Goal: Information Seeking & Learning: Learn about a topic

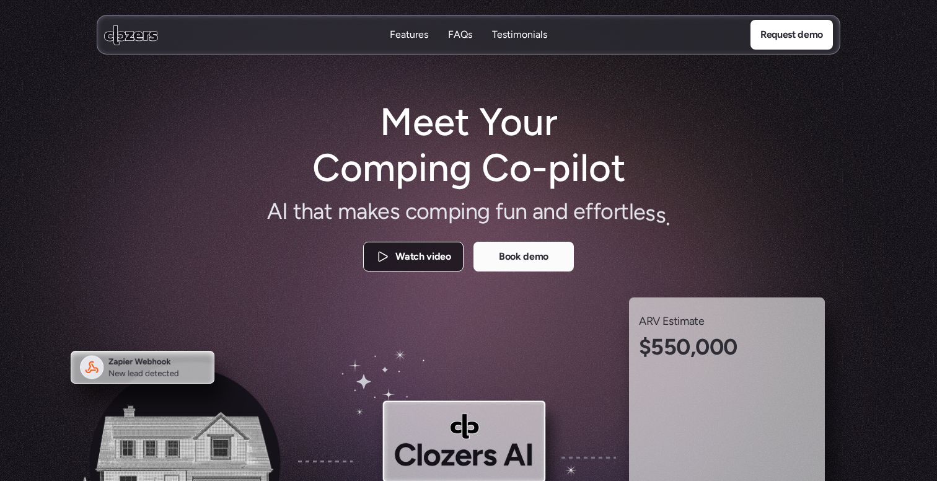
click at [430, 249] on p "Watch video" at bounding box center [423, 257] width 55 height 16
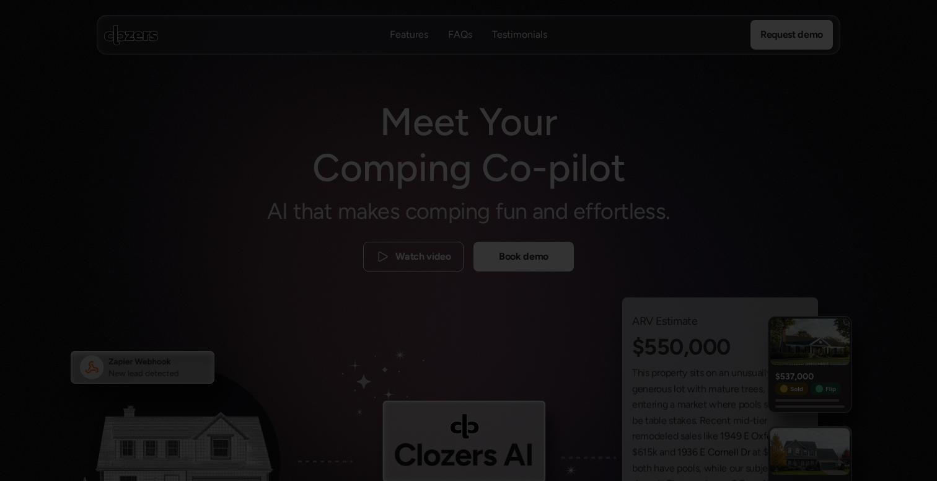
click at [901, 164] on div at bounding box center [468, 240] width 937 height 481
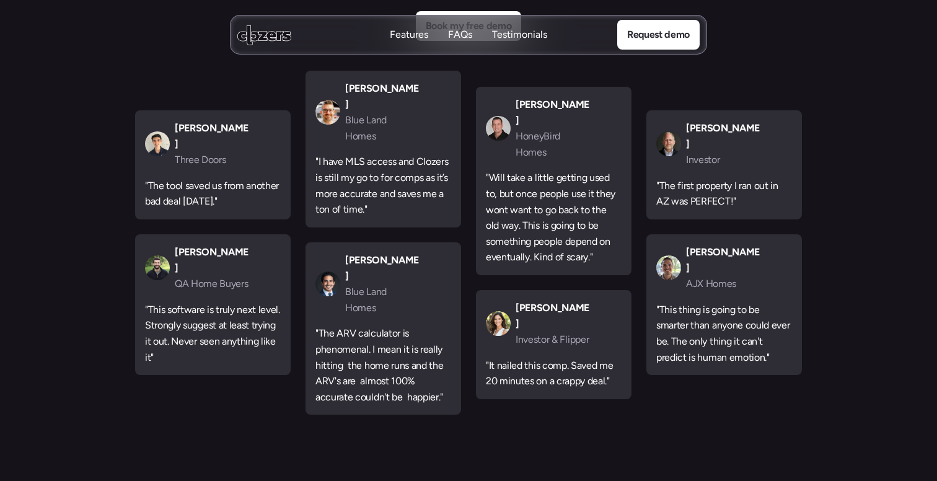
scroll to position [3879, 0]
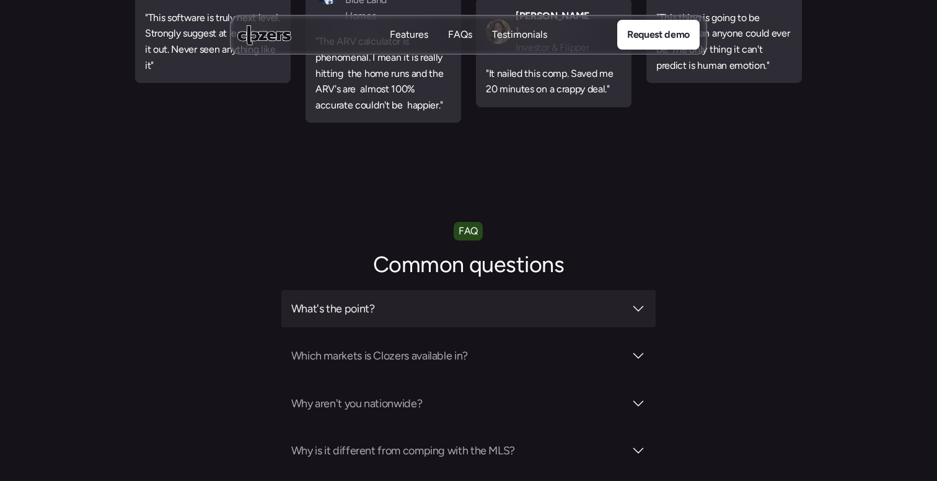
click at [602, 290] on div "What's the point?" at bounding box center [468, 308] width 375 height 37
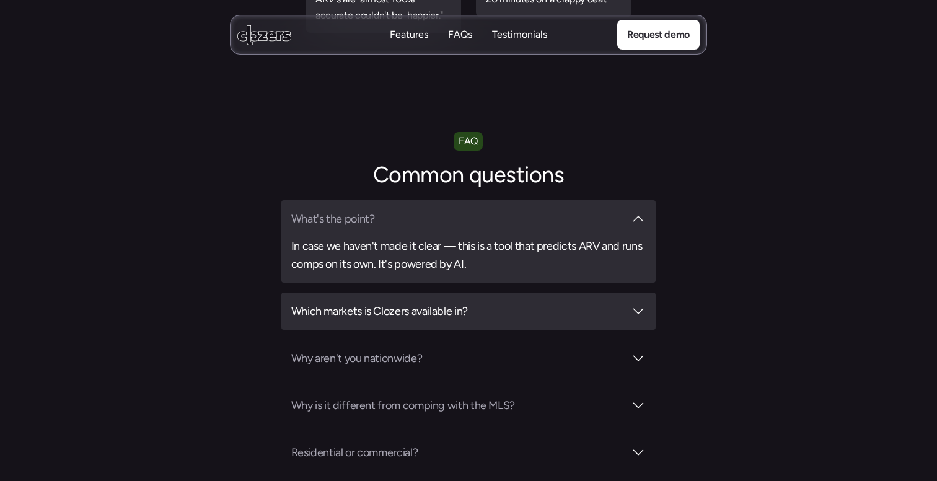
click at [600, 293] on div "Which markets is Clozers available in?" at bounding box center [468, 311] width 375 height 37
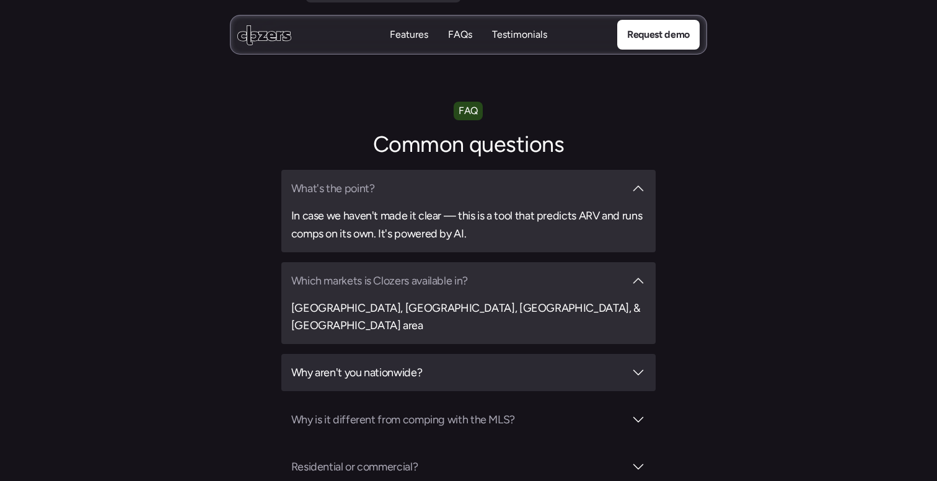
click at [561, 364] on h3 "Why aren't you nationwide?" at bounding box center [458, 372] width 334 height 17
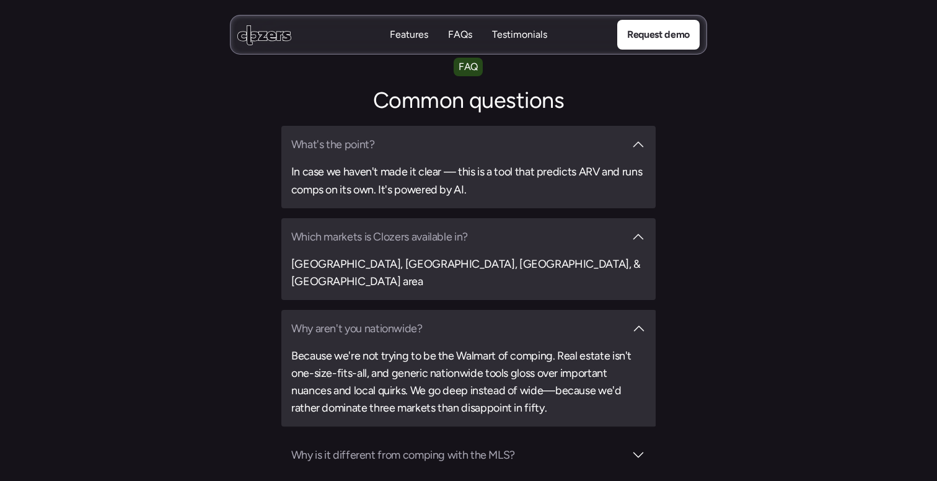
scroll to position [4347, 0]
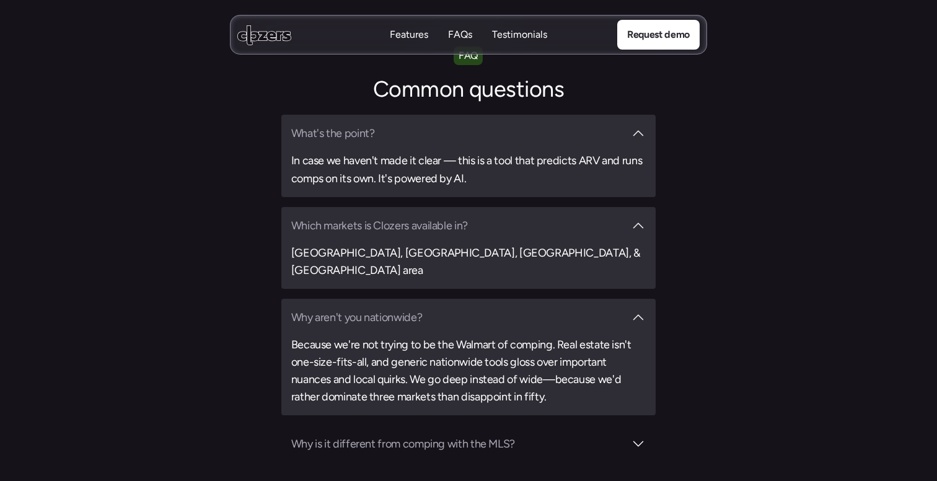
click at [551, 340] on div "What's the point? In case we haven't made it clear — this is a tool that predic…" at bounding box center [468, 368] width 375 height 507
click at [551, 435] on h3 "Why is it different from comping with the MLS?" at bounding box center [458, 443] width 334 height 17
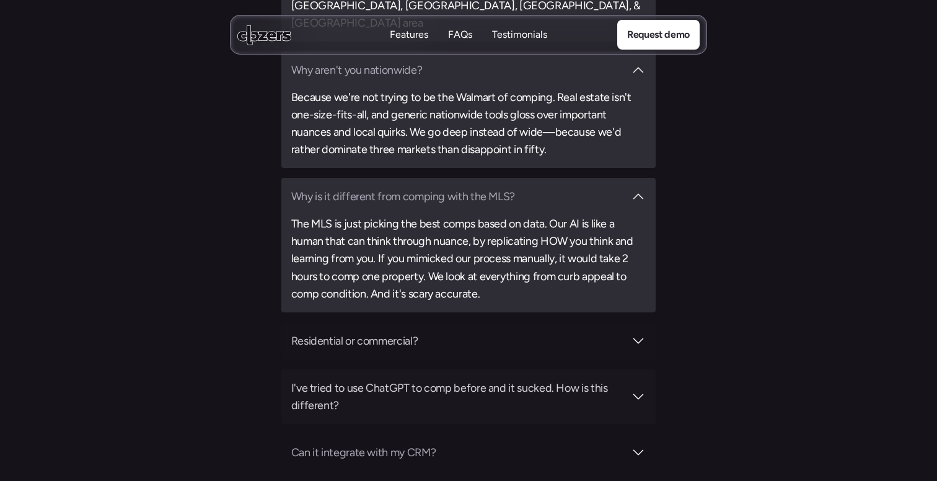
click at [516, 332] on h3 "Residential or commercial?" at bounding box center [458, 340] width 334 height 17
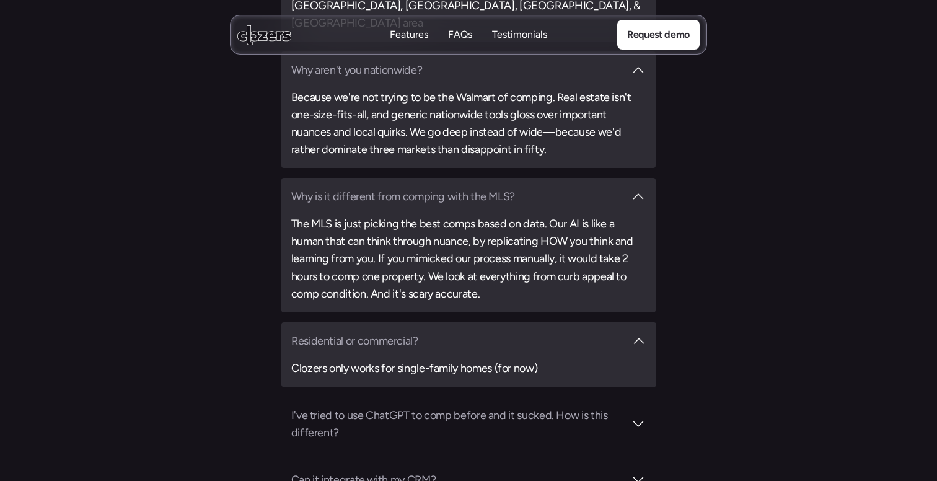
scroll to position [4740, 0]
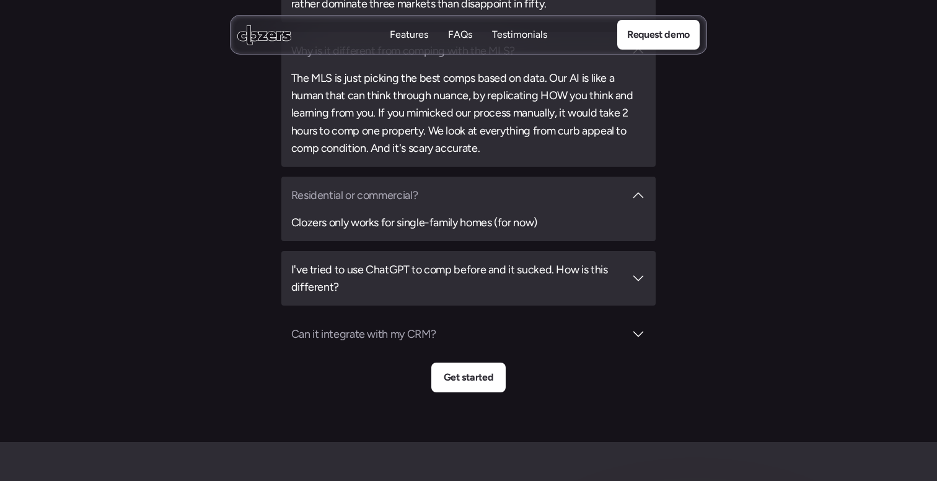
click at [495, 261] on h3 "I've tried to use ChatGPT to comp before and it sucked. How is this different?" at bounding box center [458, 278] width 334 height 35
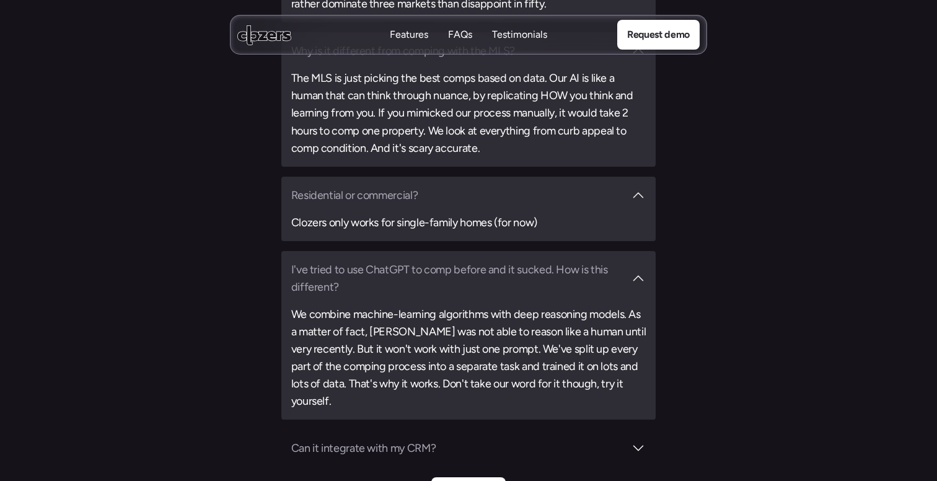
click at [526, 322] on div "What's the point? In case we haven't made it clear — this is a tool that predic…" at bounding box center [468, 94] width 375 height 745
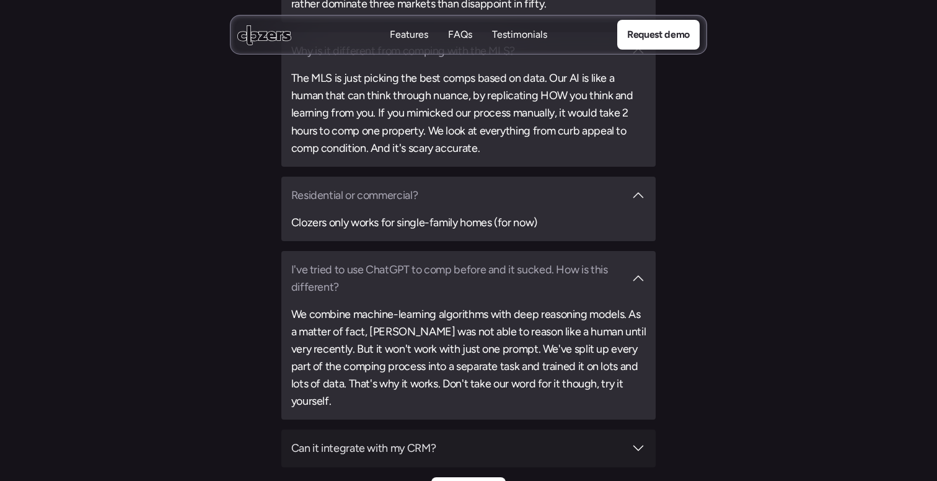
click at [533, 430] on div "Can it integrate with my CRM?" at bounding box center [468, 448] width 375 height 37
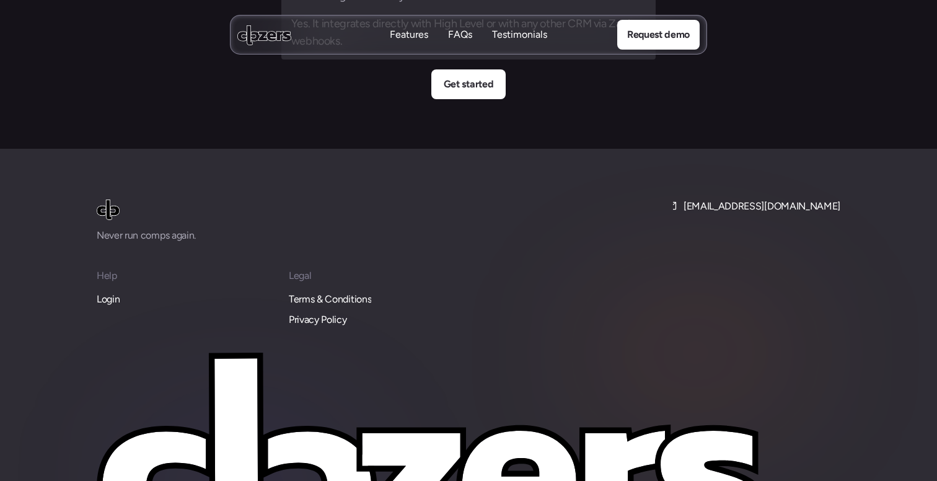
scroll to position [5222, 0]
